Goal: Task Accomplishment & Management: Manage account settings

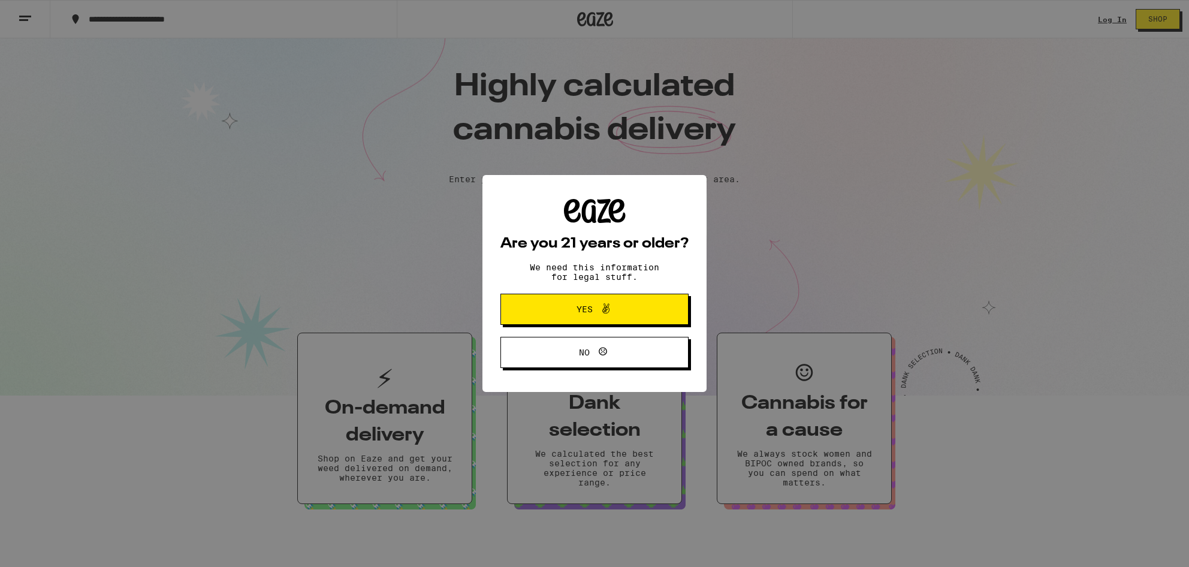
click at [641, 317] on button "Yes" at bounding box center [594, 309] width 188 height 31
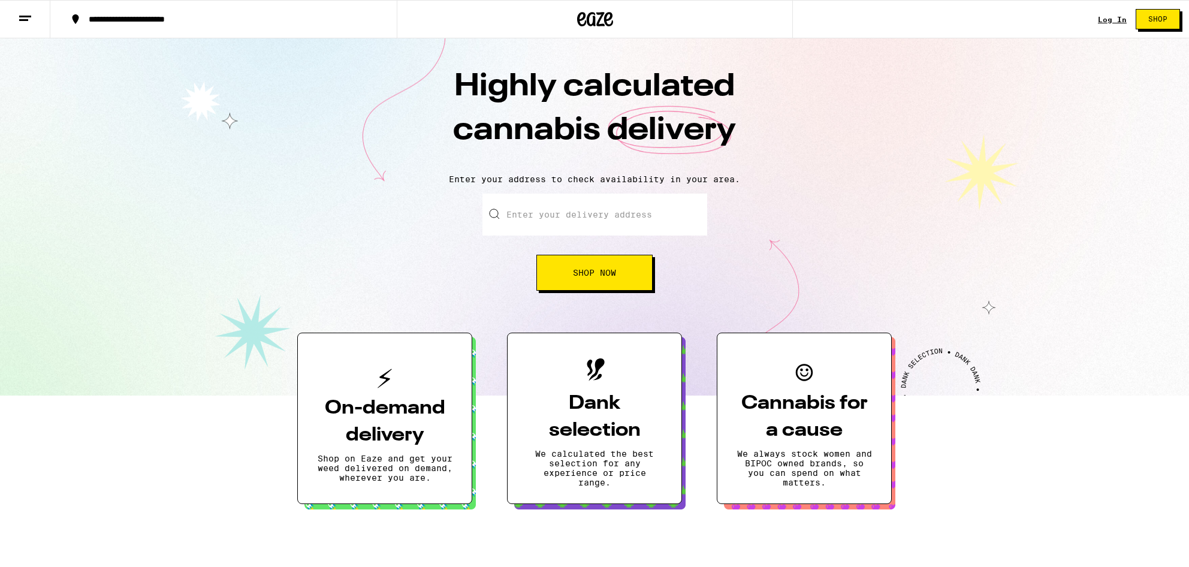
click at [1112, 20] on link "Log In" at bounding box center [1112, 20] width 29 height 8
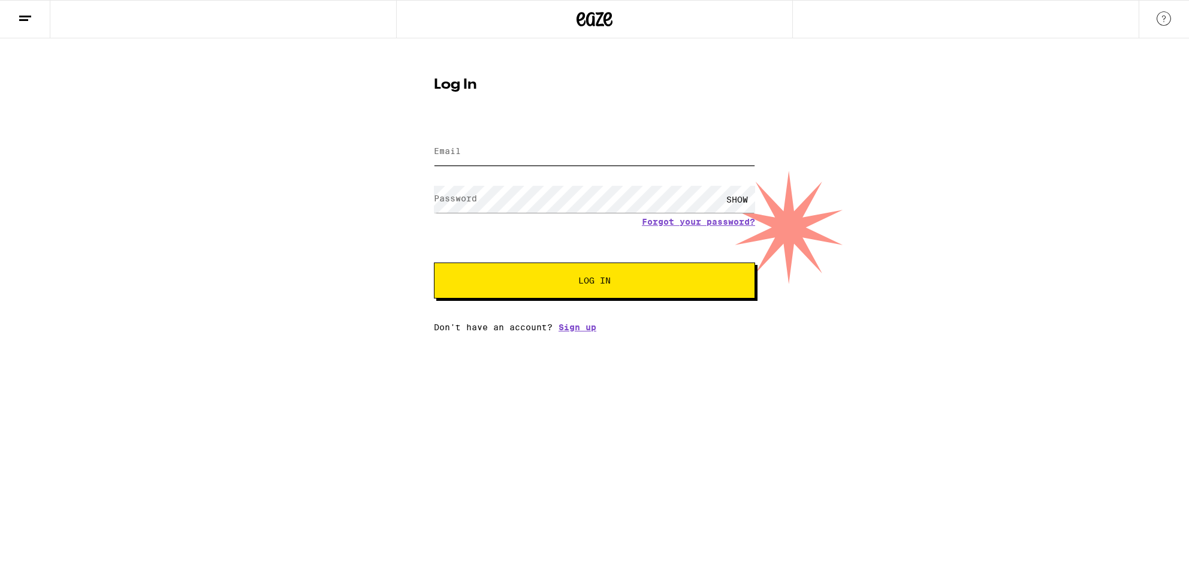
click at [473, 154] on input "Email" at bounding box center [594, 151] width 321 height 27
type input "[EMAIL_ADDRESS][DOMAIN_NAME]"
click at [434, 262] on button "Log In" at bounding box center [594, 280] width 321 height 36
